Goal: Task Accomplishment & Management: Use online tool/utility

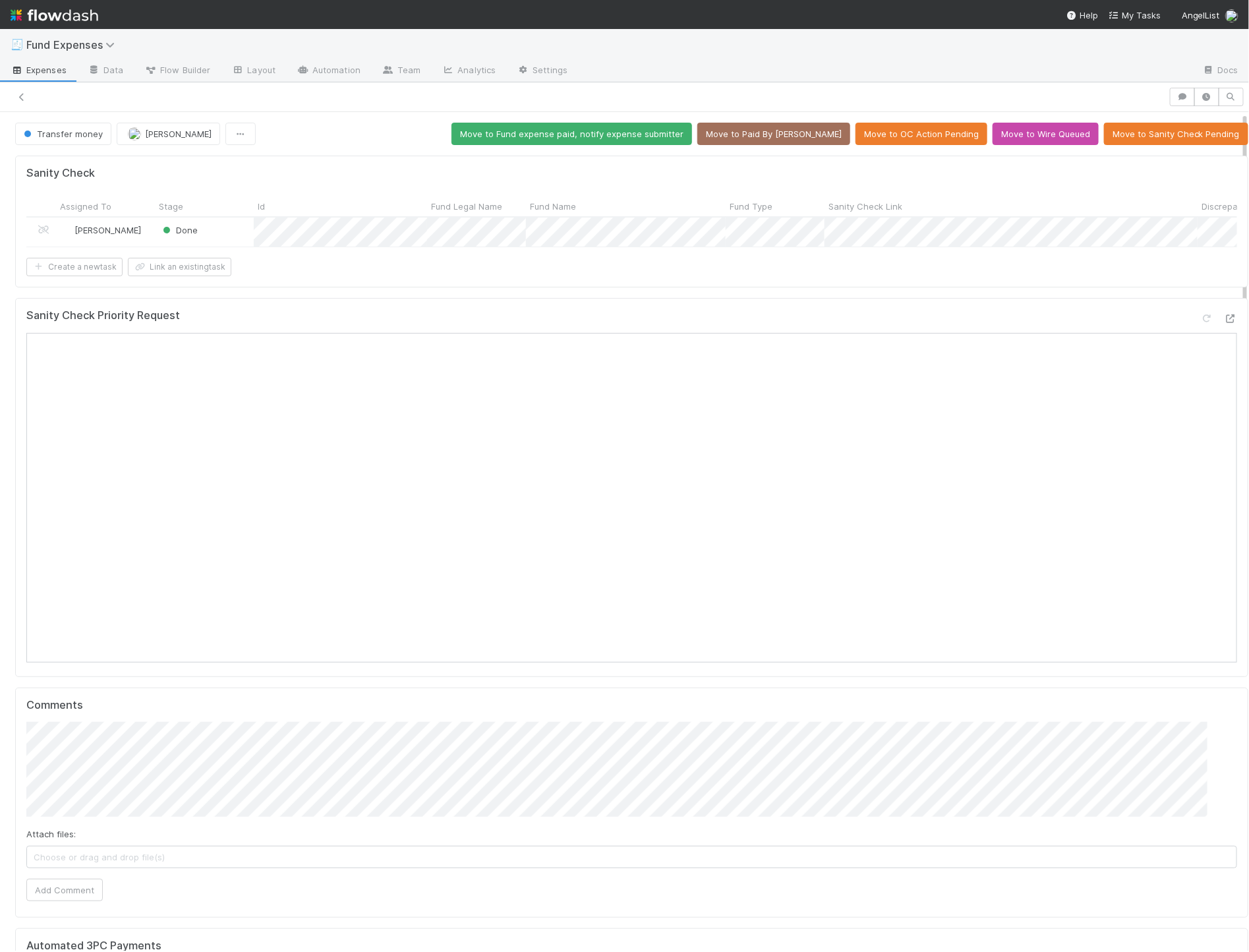
click at [391, 145] on div "Transfer money [PERSON_NAME] Move to Fund expense paid, notify expense submitte…" at bounding box center [631, 133] width 1233 height 22
click at [63, 138] on span "Transfer money" at bounding box center [61, 133] width 81 height 11
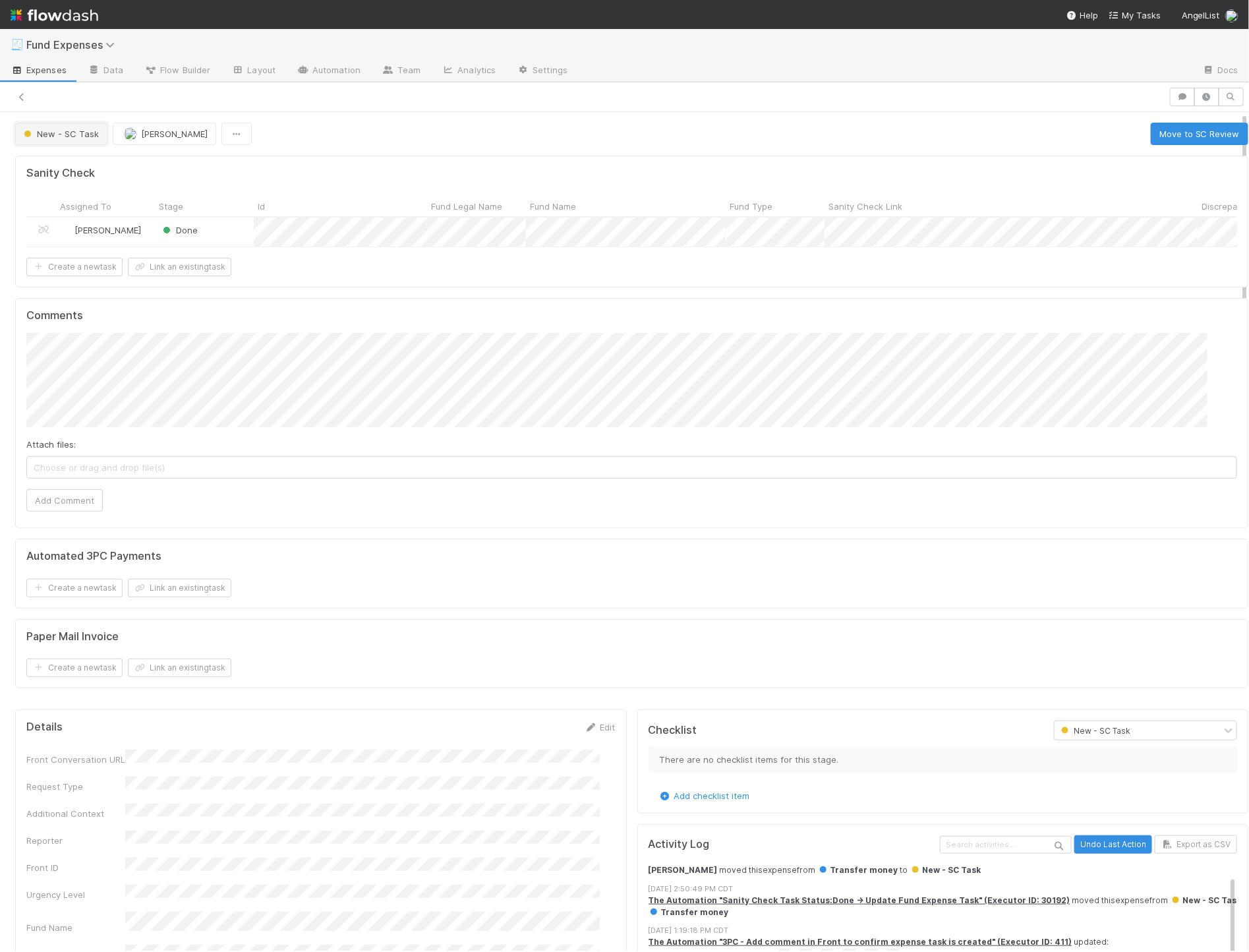
click at [74, 134] on span "New - SC Task" at bounding box center [60, 133] width 78 height 11
click at [1159, 134] on div at bounding box center [624, 476] width 1249 height 952
click at [1158, 135] on button "Move to SC Review" at bounding box center [1199, 133] width 97 height 22
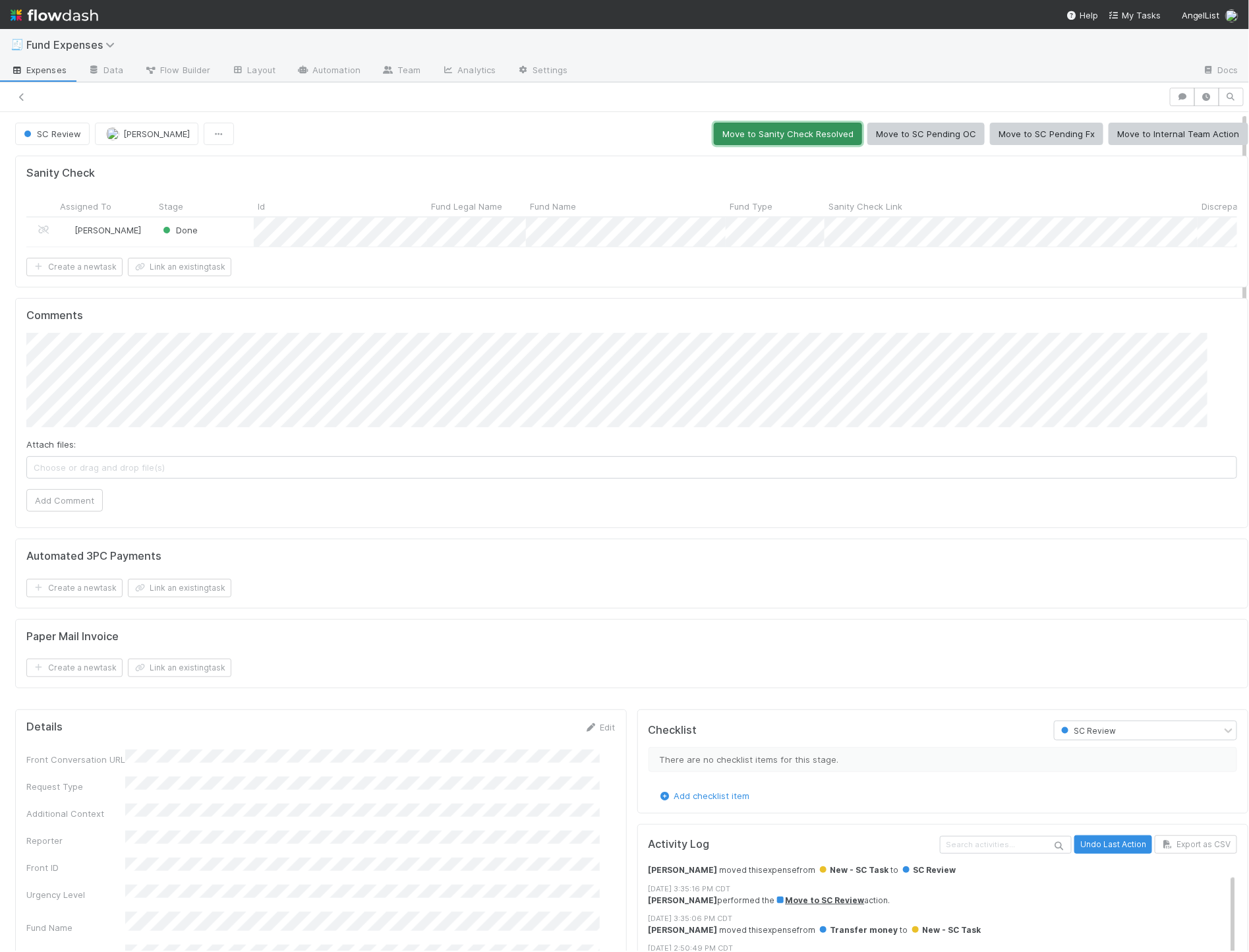
click at [774, 135] on button "Move to Sanity Check Resolved" at bounding box center [788, 133] width 148 height 22
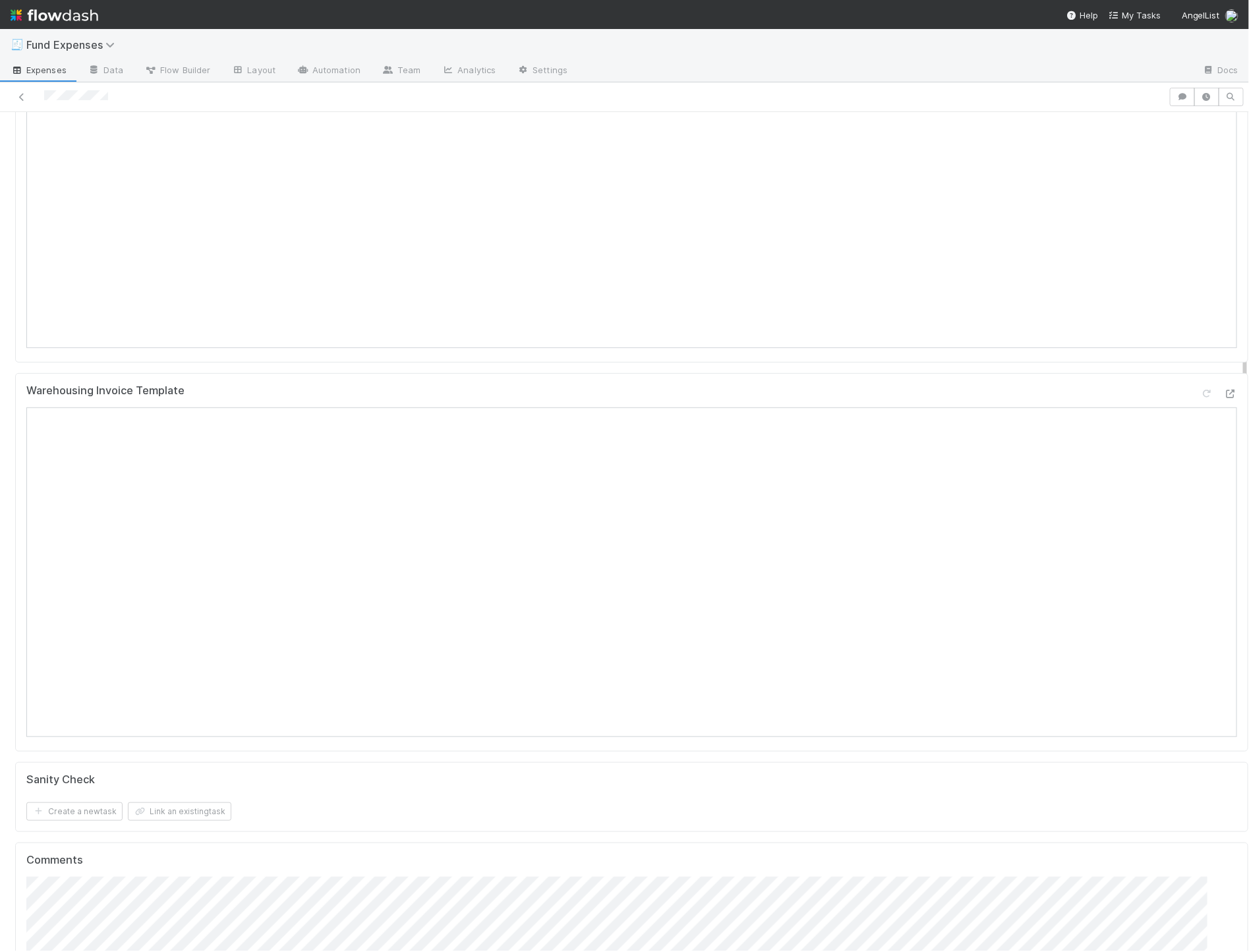
scroll to position [177, 0]
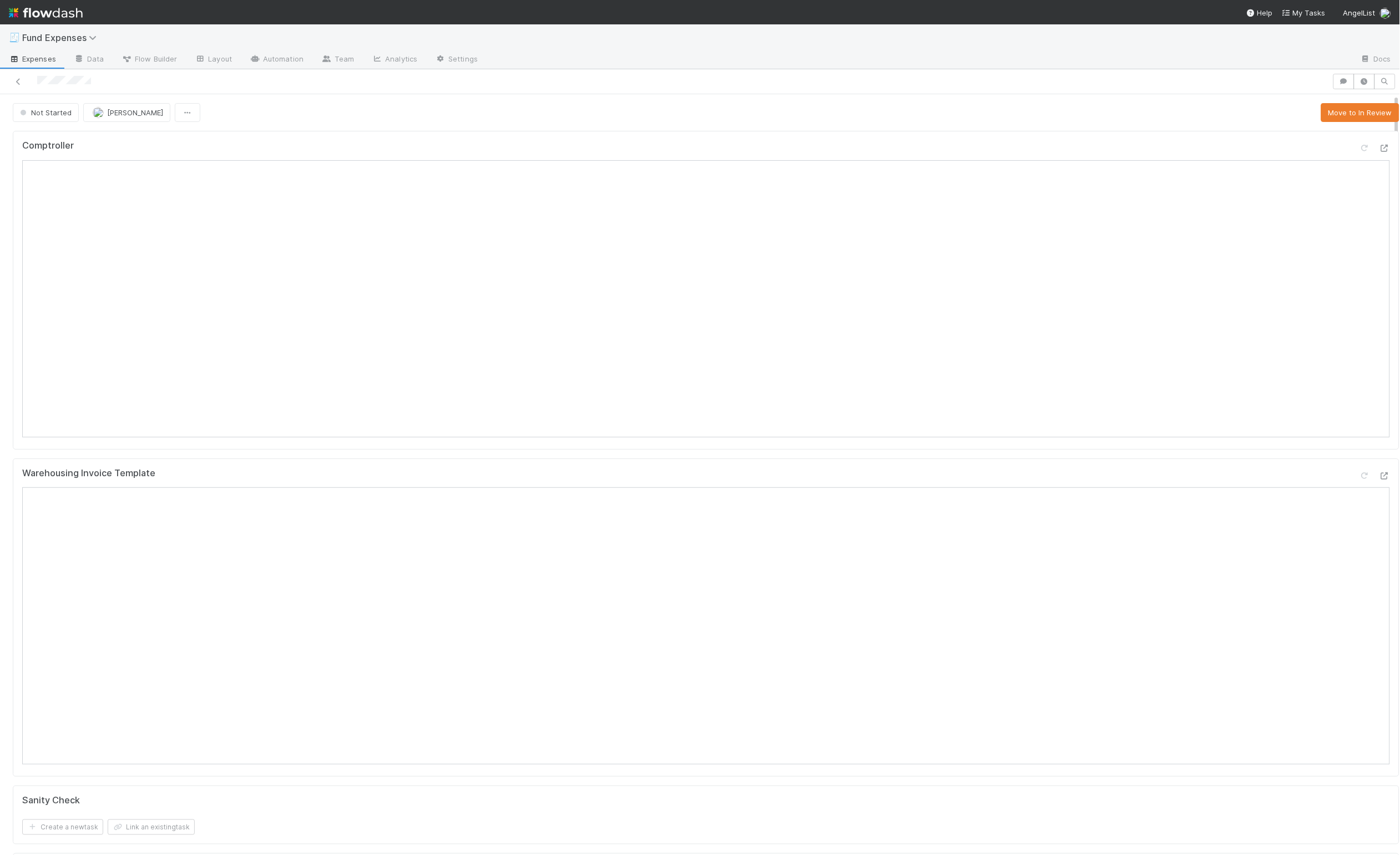
click at [371, 117] on div "Not Started [PERSON_NAME] Move to In Review" at bounding box center [706, 112] width 1387 height 19
click at [755, 114] on button "Move to In Review" at bounding box center [1360, 112] width 78 height 19
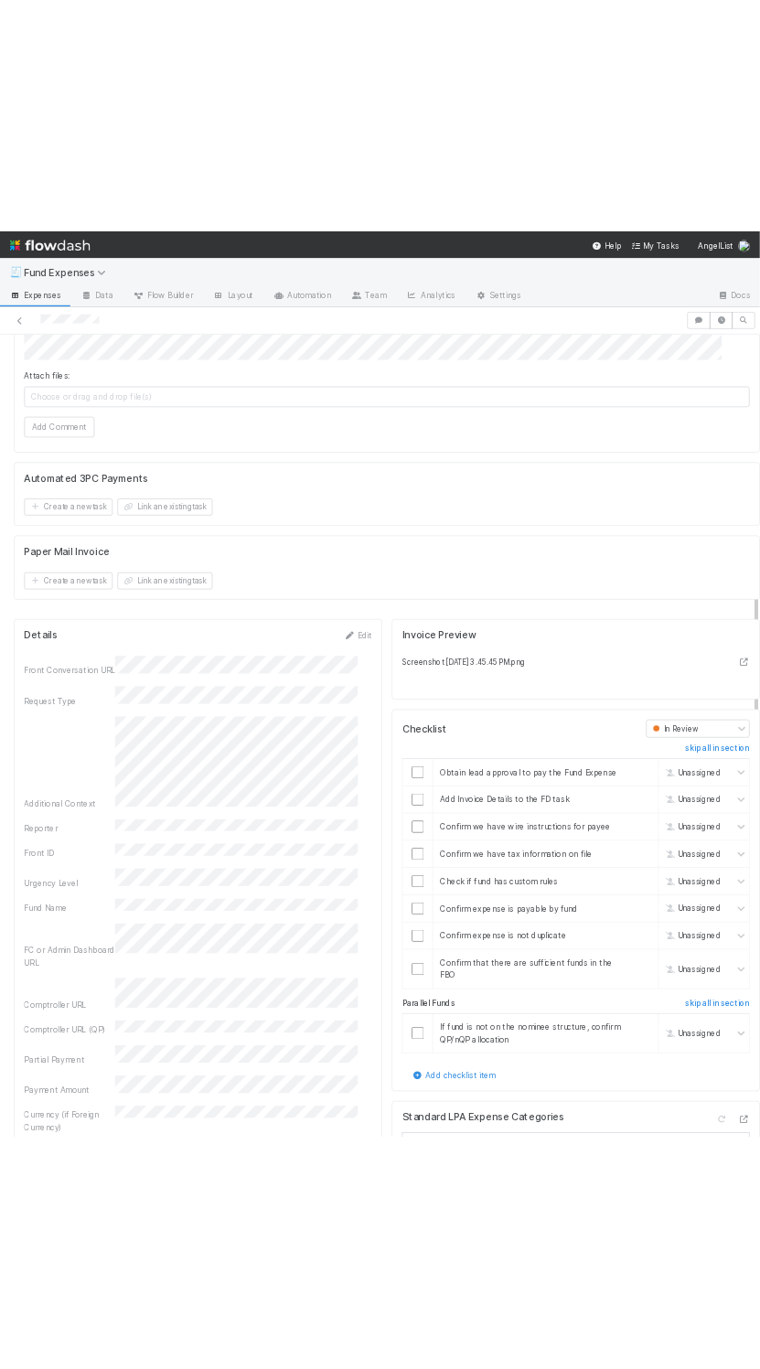
scroll to position [1372, 0]
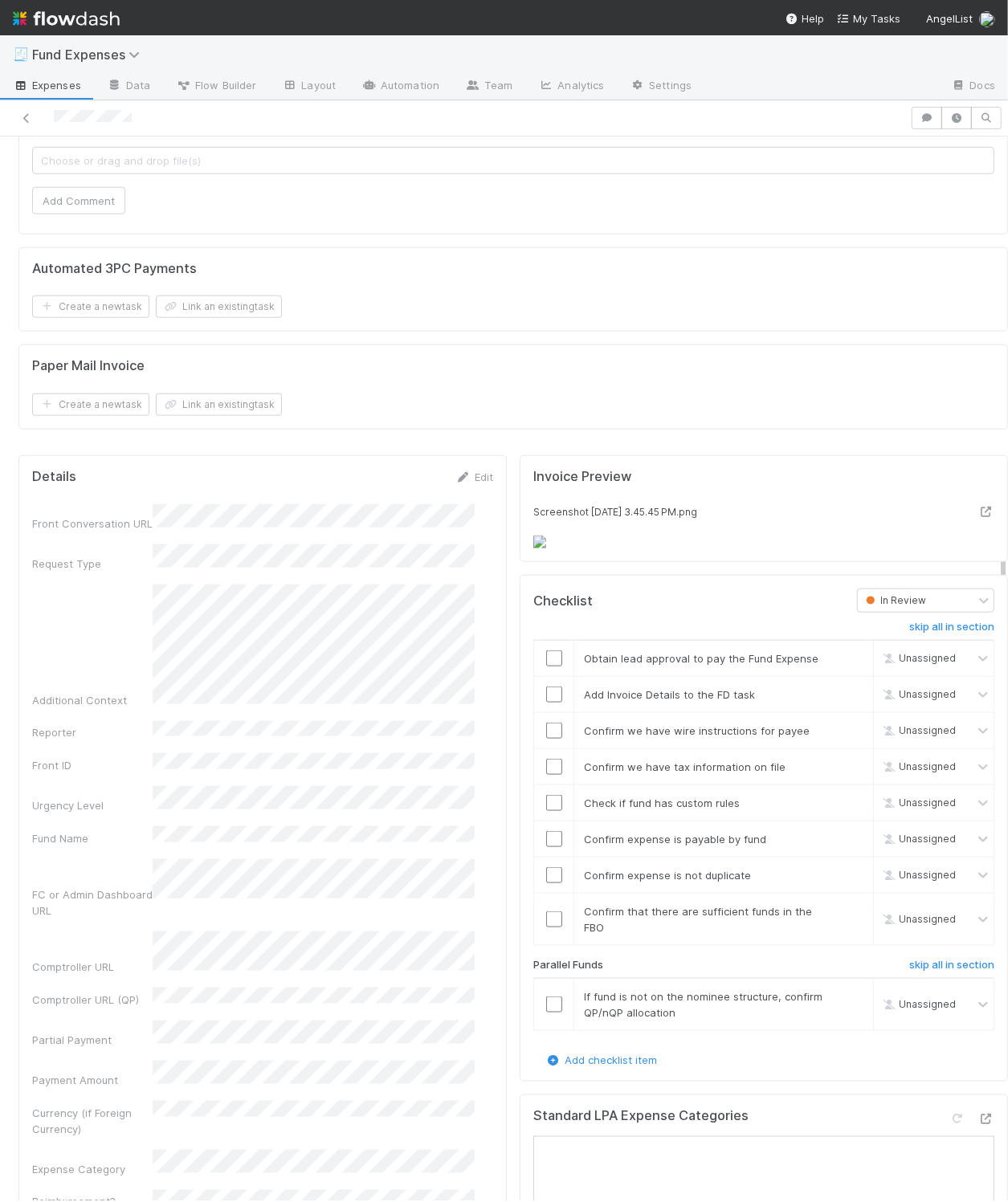
click at [546, 549] on img at bounding box center [539, 542] width 13 height 13
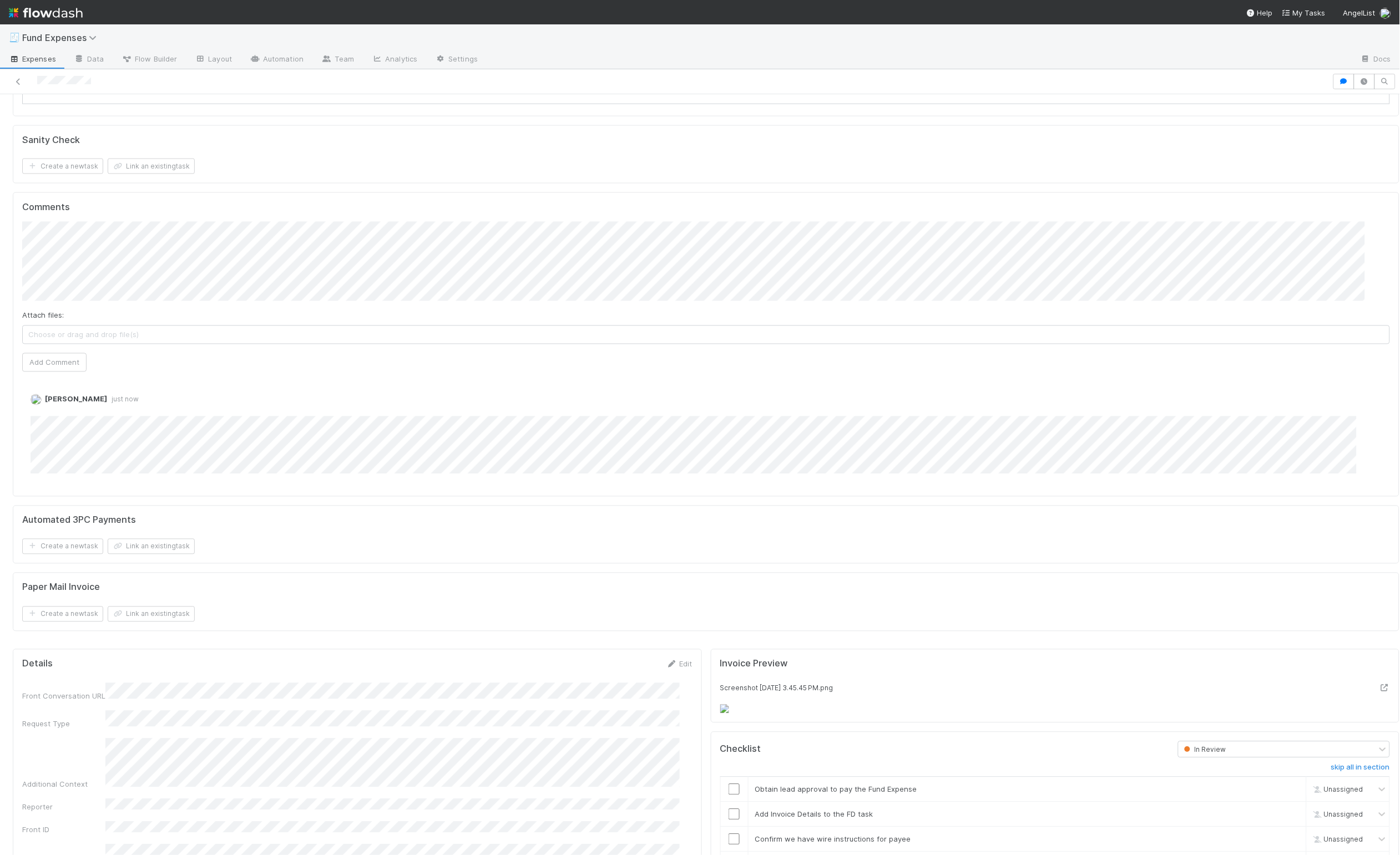
scroll to position [0, 0]
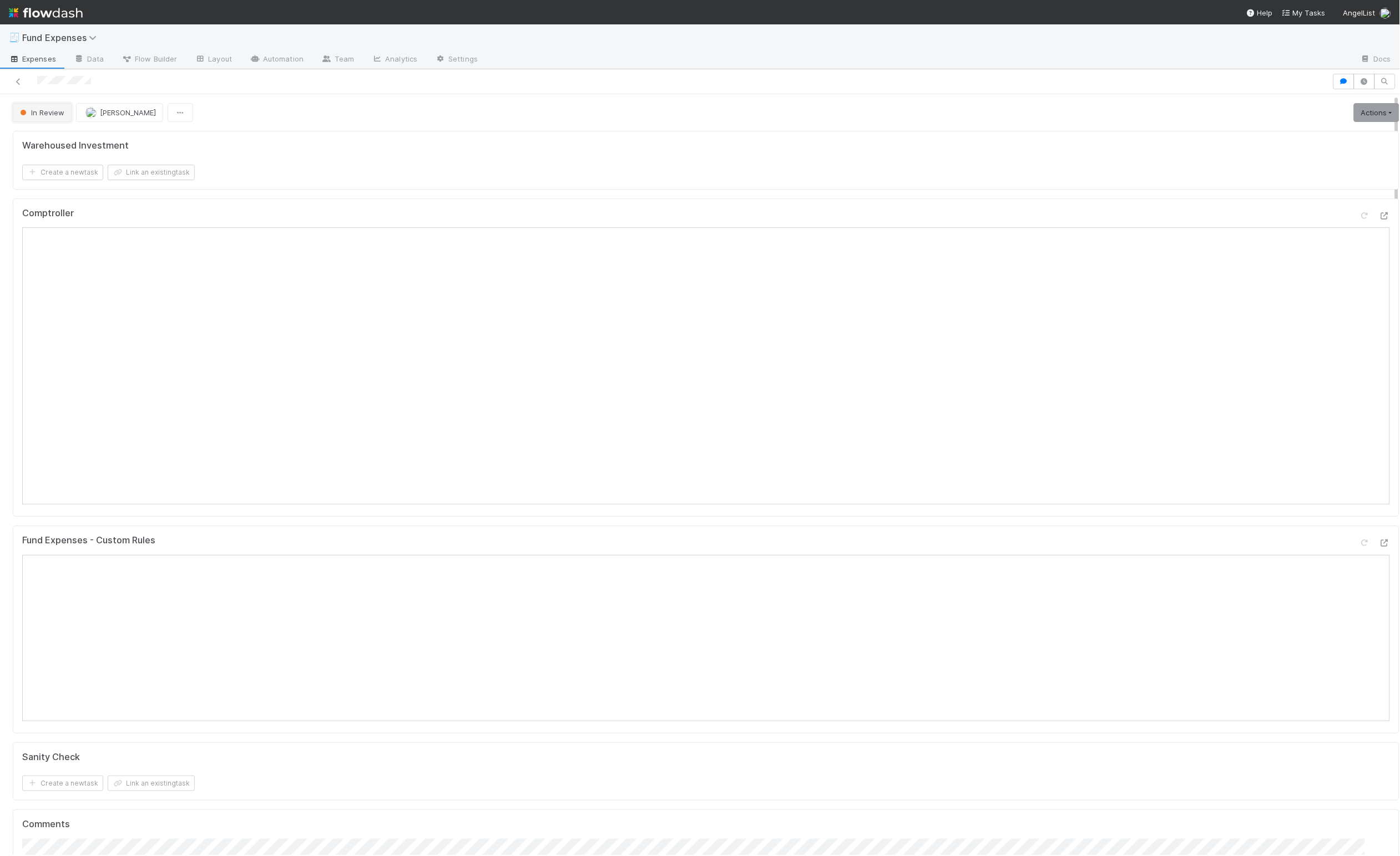
click at [42, 113] on span "In Review" at bounding box center [41, 112] width 47 height 9
click at [104, 183] on div "Recording Complete" at bounding box center [87, 182] width 156 height 20
